Goal: Task Accomplishment & Management: Manage account settings

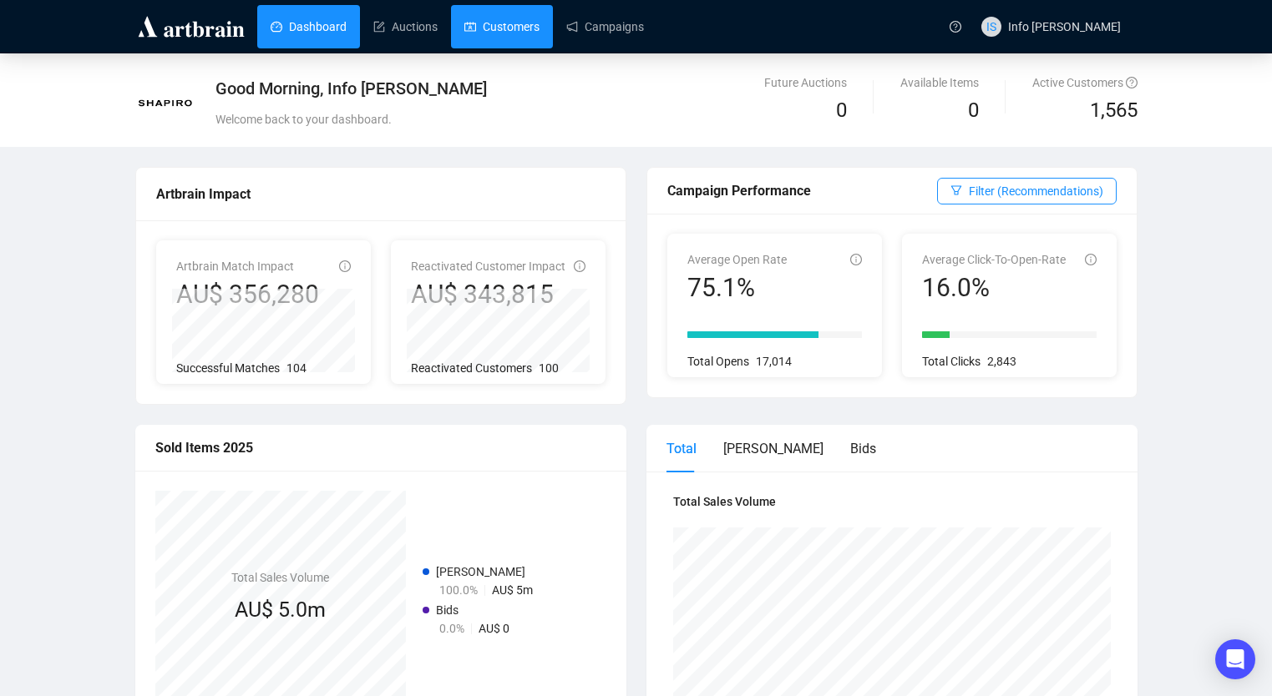
click at [487, 21] on link "Customers" at bounding box center [501, 26] width 75 height 43
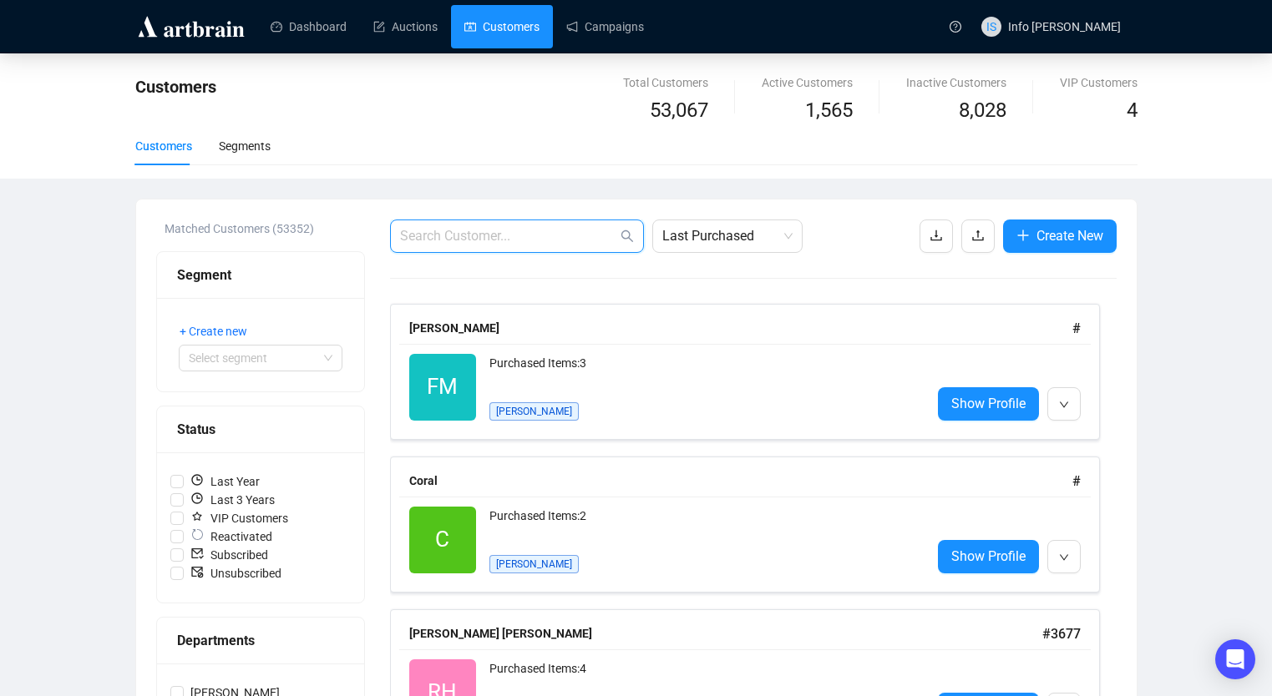
click at [585, 232] on input "text" at bounding box center [508, 236] width 217 height 20
paste input "[EMAIL_ADDRESS][DOMAIN_NAME]"
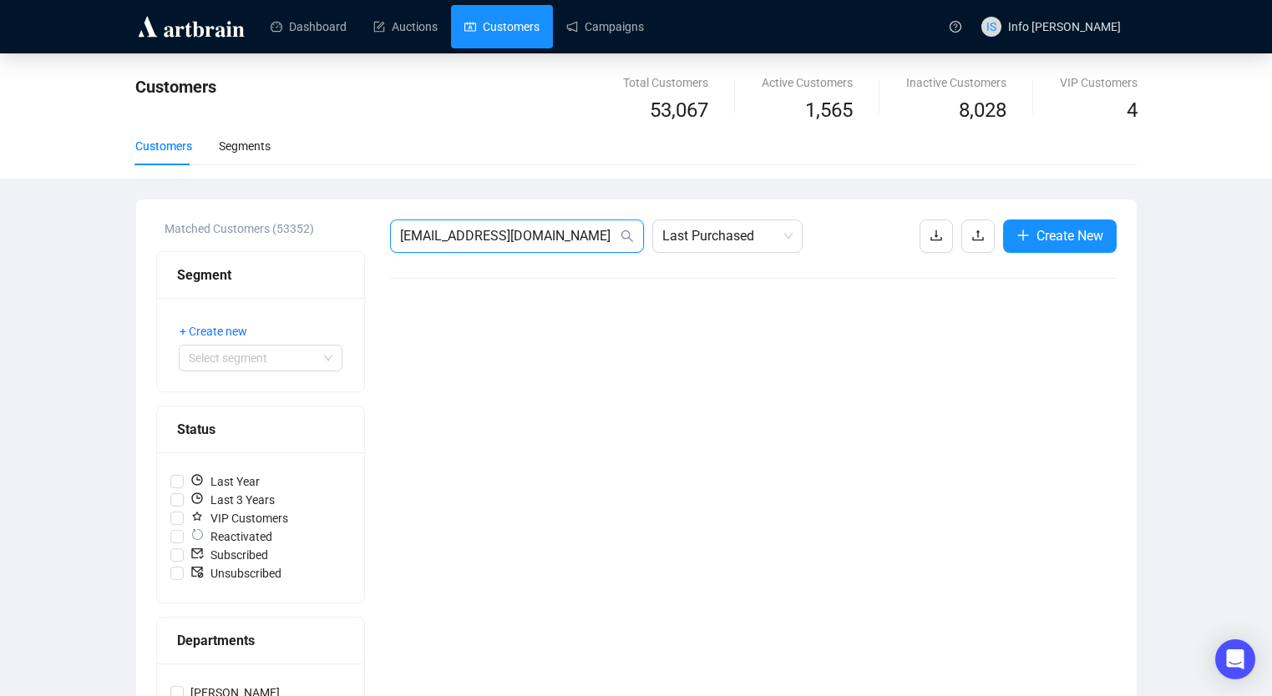
click at [432, 231] on input "[EMAIL_ADDRESS][DOMAIN_NAME]" at bounding box center [508, 236] width 217 height 20
click at [432, 230] on input "[EMAIL_ADDRESS][DOMAIN_NAME]" at bounding box center [508, 236] width 217 height 20
type input "[PERSON_NAME]"
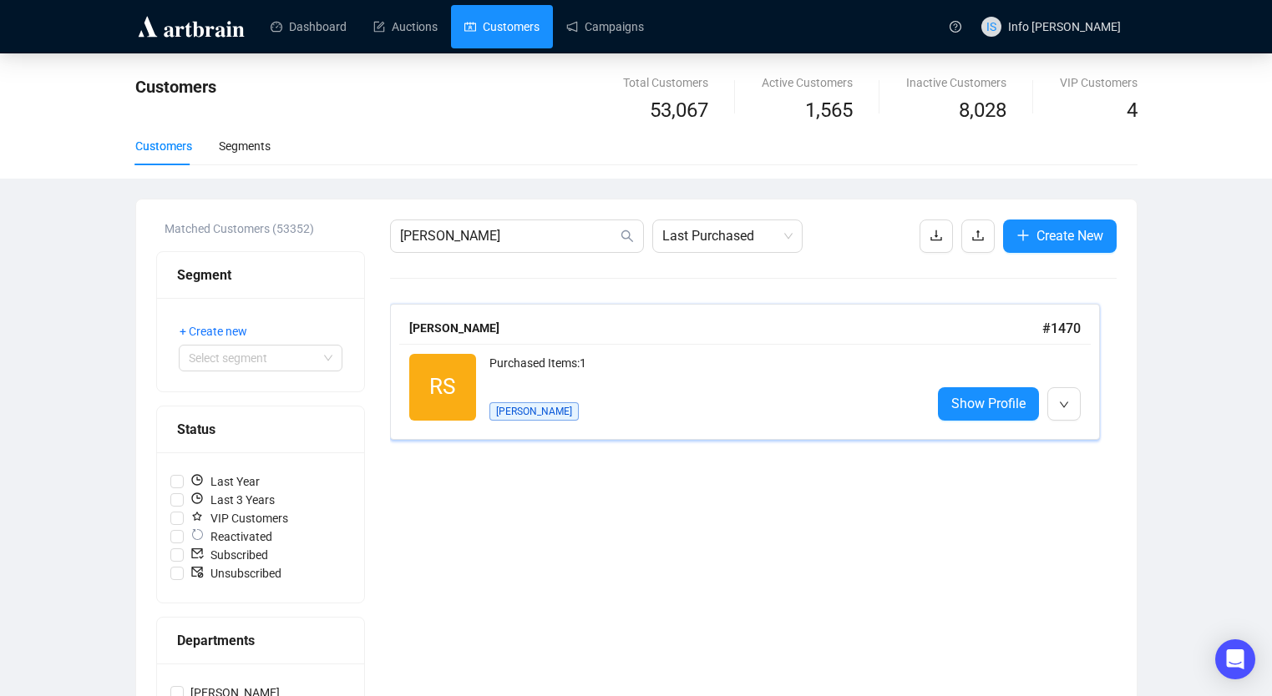
click at [537, 400] on div "Purchased Items: 1 [PERSON_NAME]" at bounding box center [703, 387] width 428 height 67
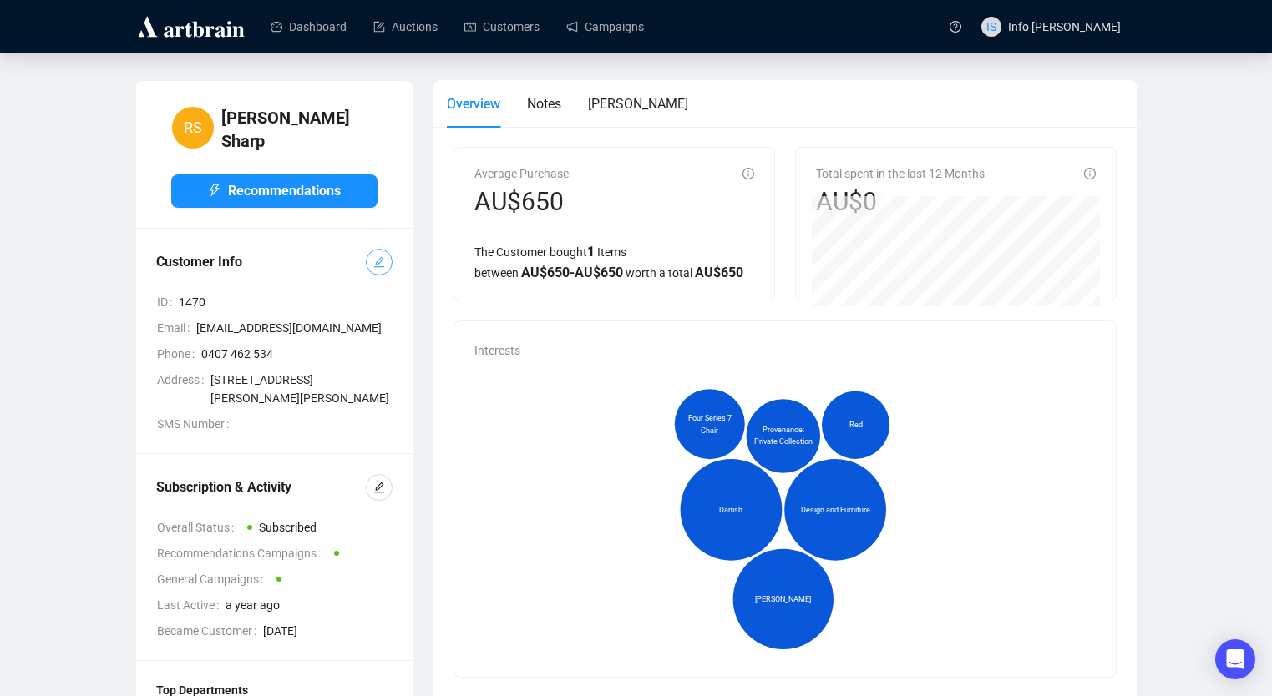
click at [377, 256] on icon "edit" at bounding box center [379, 262] width 12 height 12
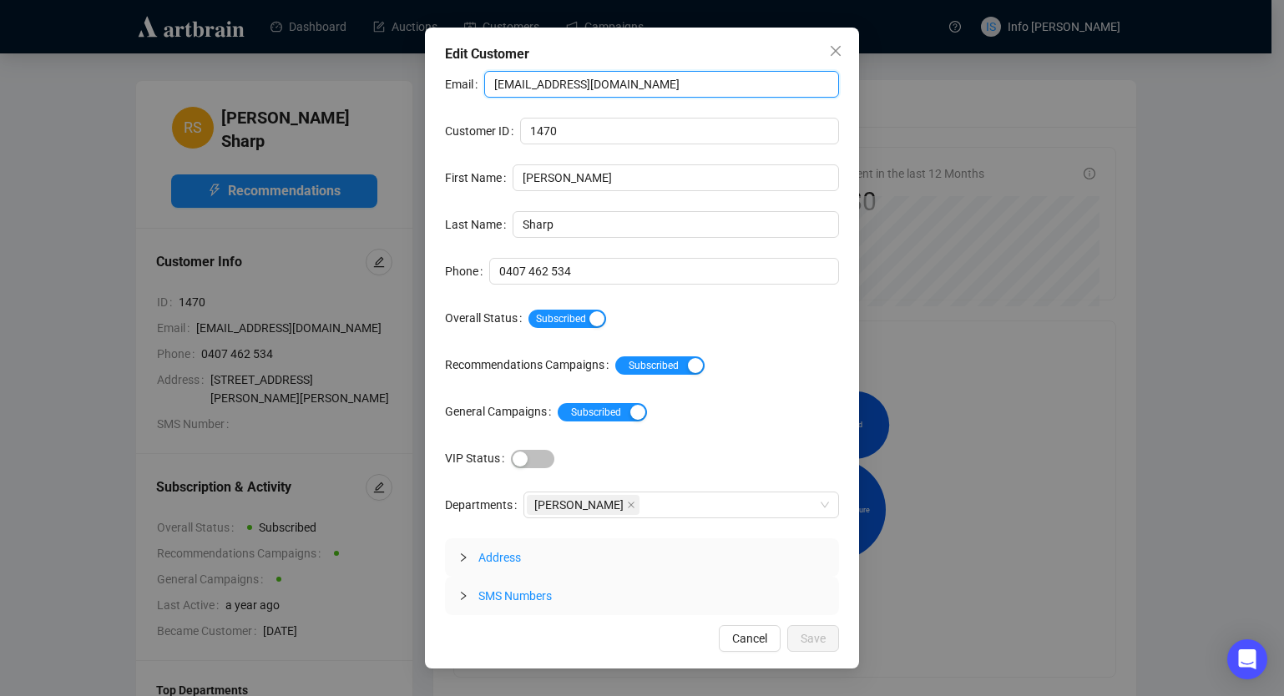
drag, startPoint x: 660, startPoint y: 72, endPoint x: 427, endPoint y: 83, distance: 233.2
click at [427, 83] on div "Edit Customer Email [EMAIL_ADDRESS][DOMAIN_NAME] Customer ID 1470 First Name [P…" at bounding box center [642, 348] width 434 height 641
paste input "[EMAIL_ADDRESS][DOMAIN_NAME]"
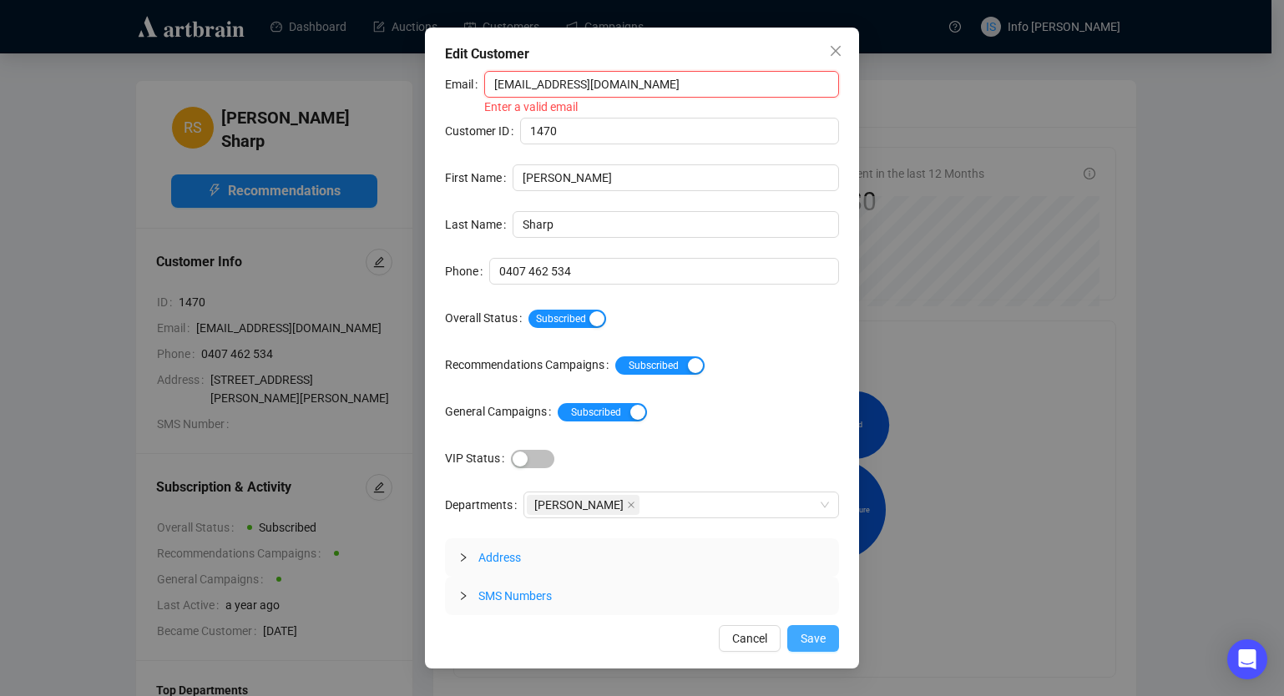
type input "[EMAIL_ADDRESS][DOMAIN_NAME]"
click at [803, 640] on span "Save" at bounding box center [813, 639] width 25 height 18
